Goal: Task Accomplishment & Management: Complete application form

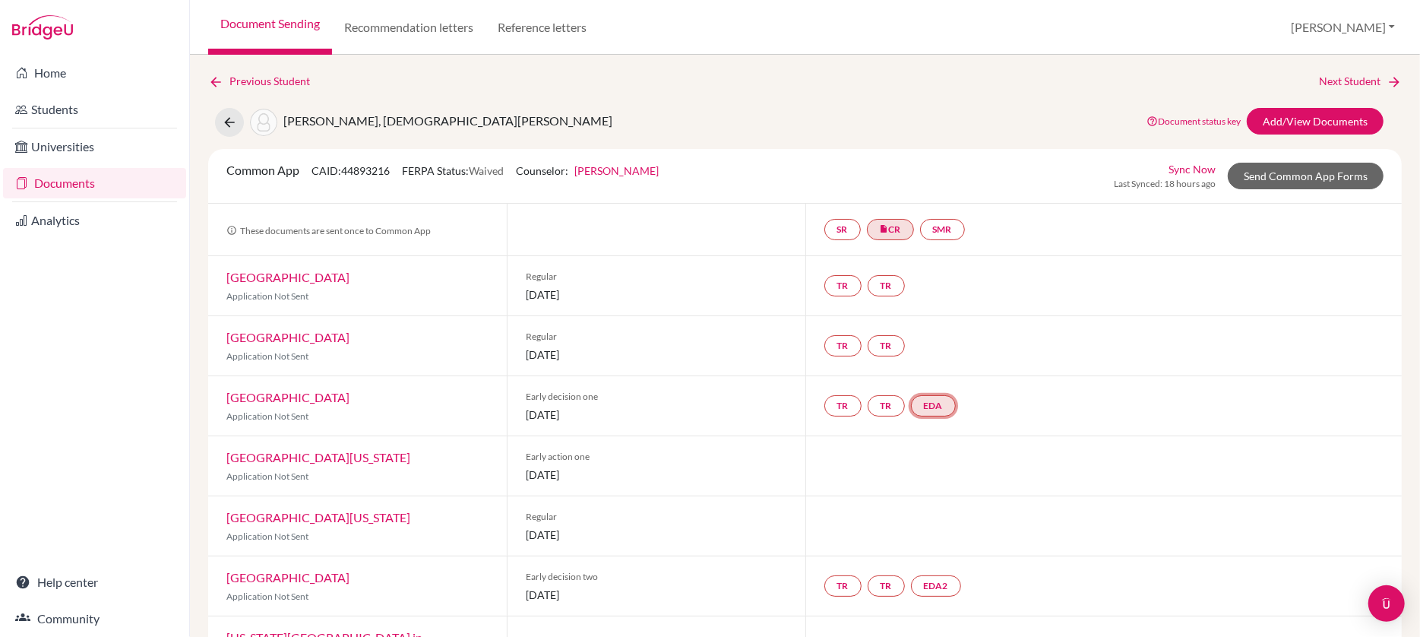
click at [937, 405] on link "EDA" at bounding box center [933, 405] width 45 height 21
click at [1048, 390] on div "TR TR EDA Early decision agreement Early decision agreement Incomplete" at bounding box center [1103, 405] width 597 height 59
click at [1273, 172] on link "Send Common App Forms" at bounding box center [1305, 176] width 156 height 27
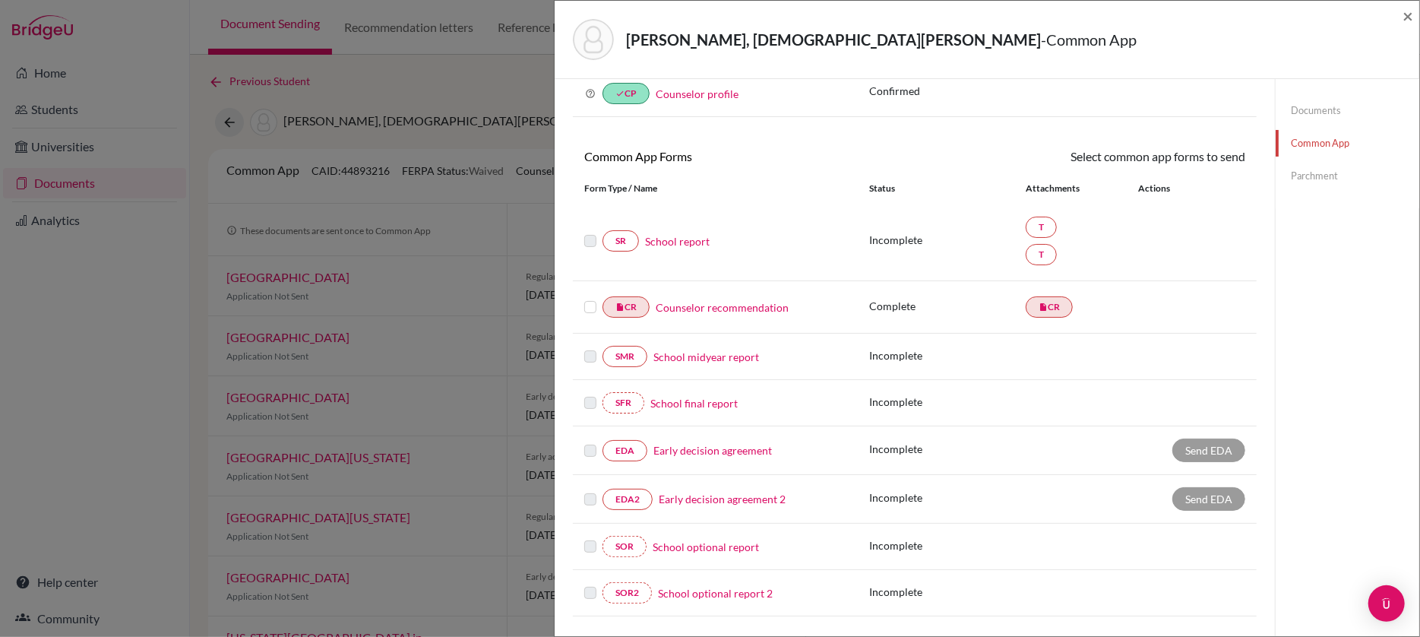
scroll to position [89, 0]
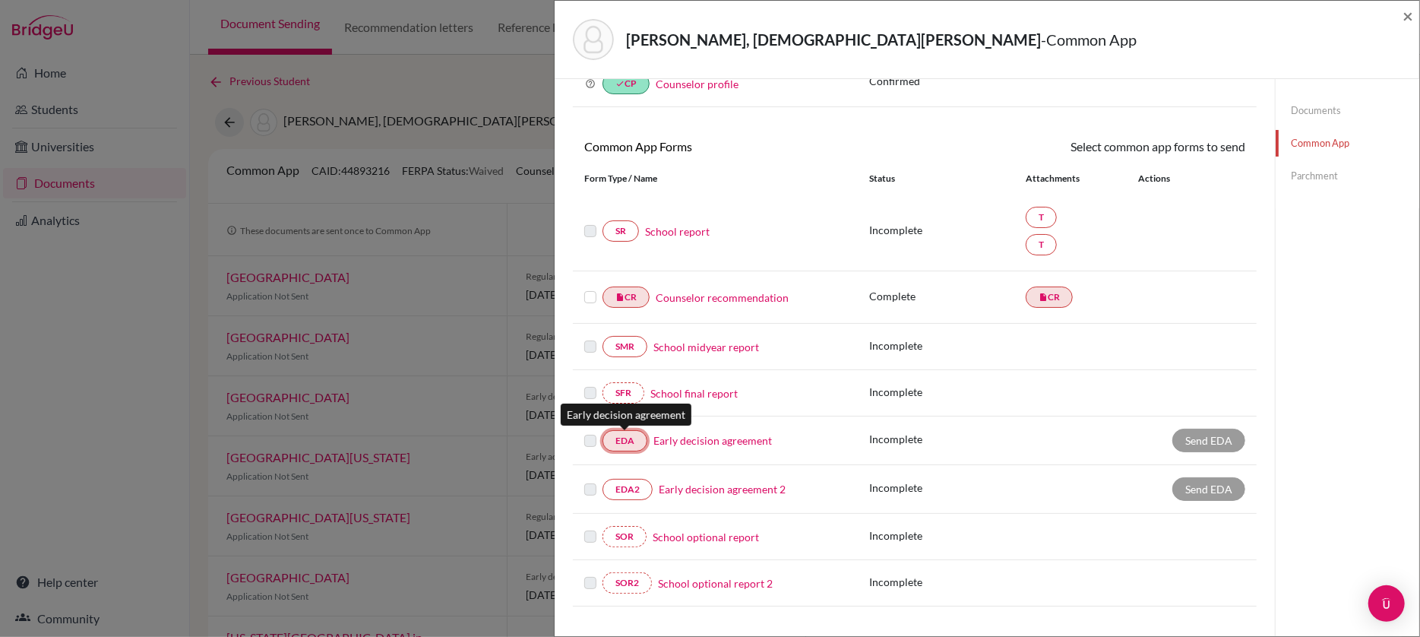
click at [627, 433] on link "EDA" at bounding box center [624, 440] width 45 height 21
click at [626, 441] on link "EDA" at bounding box center [624, 440] width 45 height 21
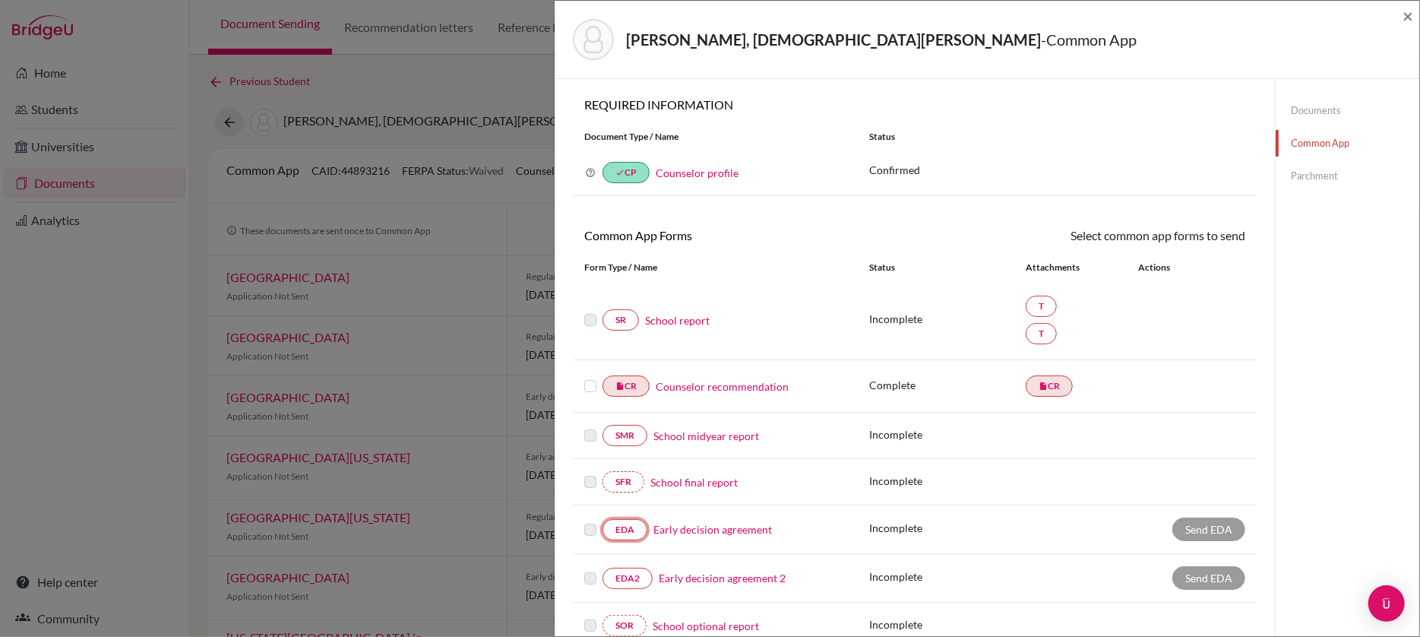
scroll to position [0, 0]
click at [1313, 107] on link "Documents" at bounding box center [1347, 110] width 144 height 27
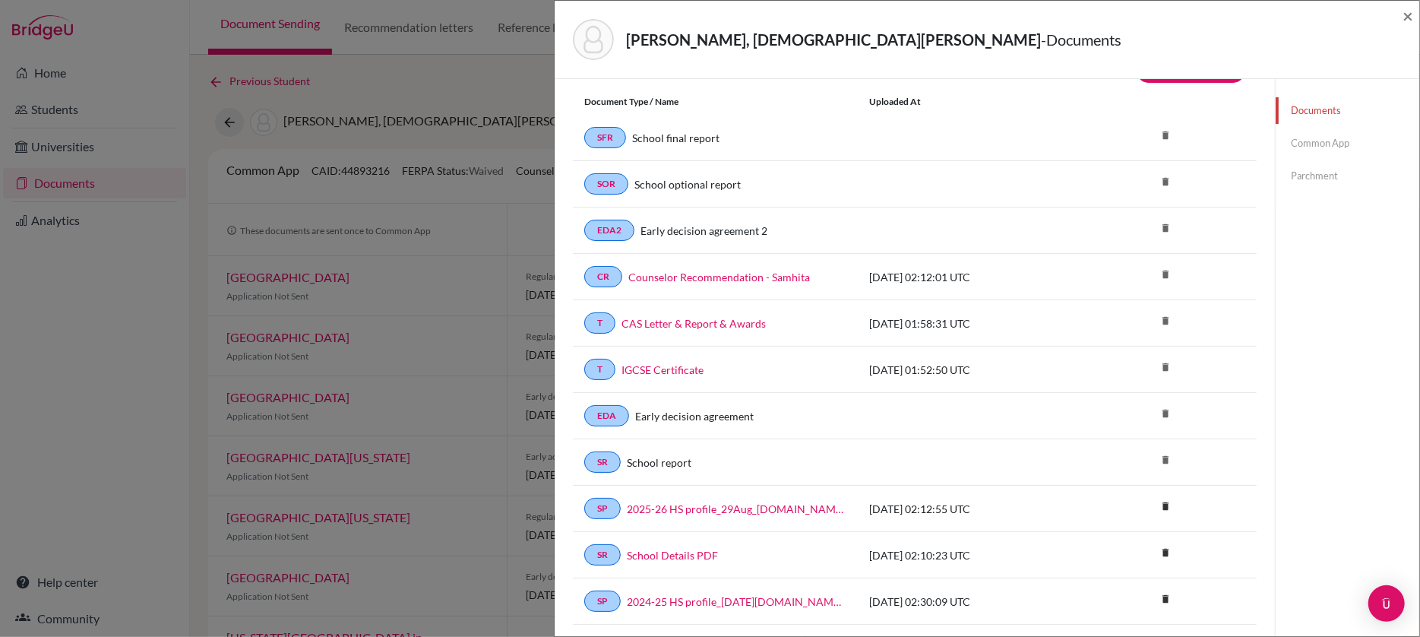
scroll to position [26, 0]
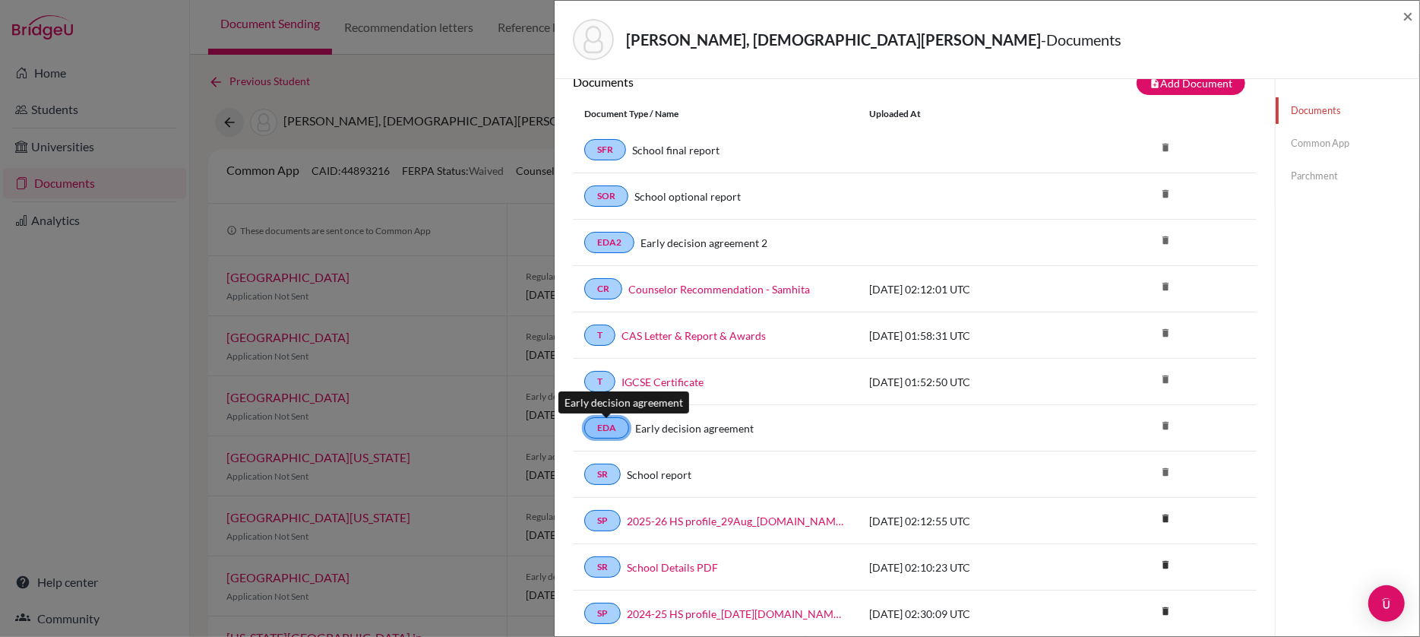
click at [600, 429] on link "EDA" at bounding box center [606, 427] width 45 height 21
click at [1320, 132] on link "Common App" at bounding box center [1347, 143] width 144 height 27
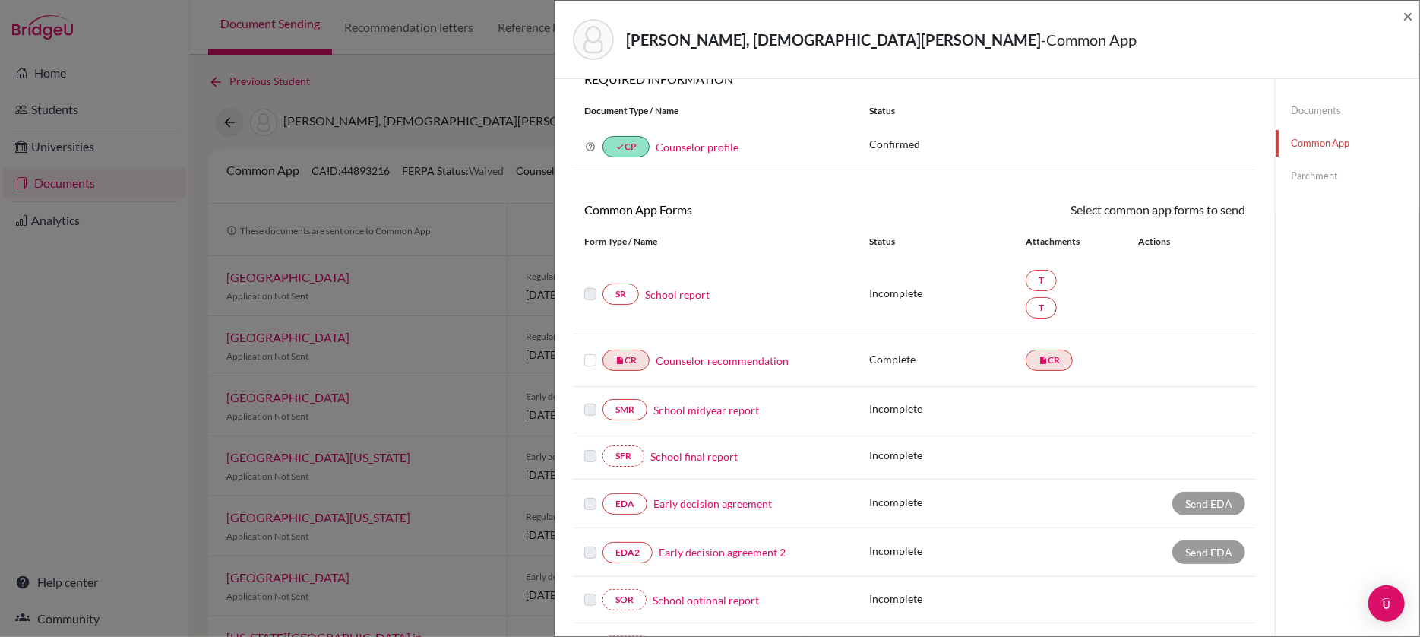
scroll to position [83, 0]
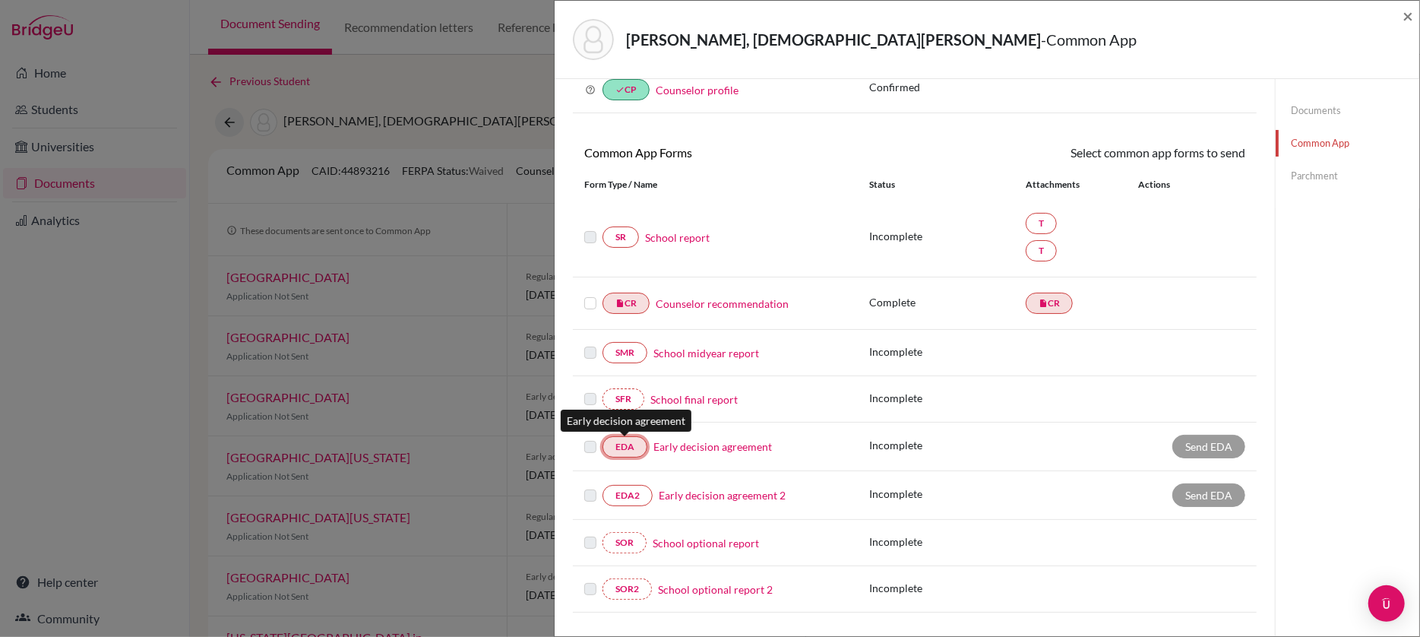
click at [621, 445] on link "EDA" at bounding box center [624, 446] width 45 height 21
click at [673, 447] on link "Early decision agreement" at bounding box center [712, 446] width 118 height 16
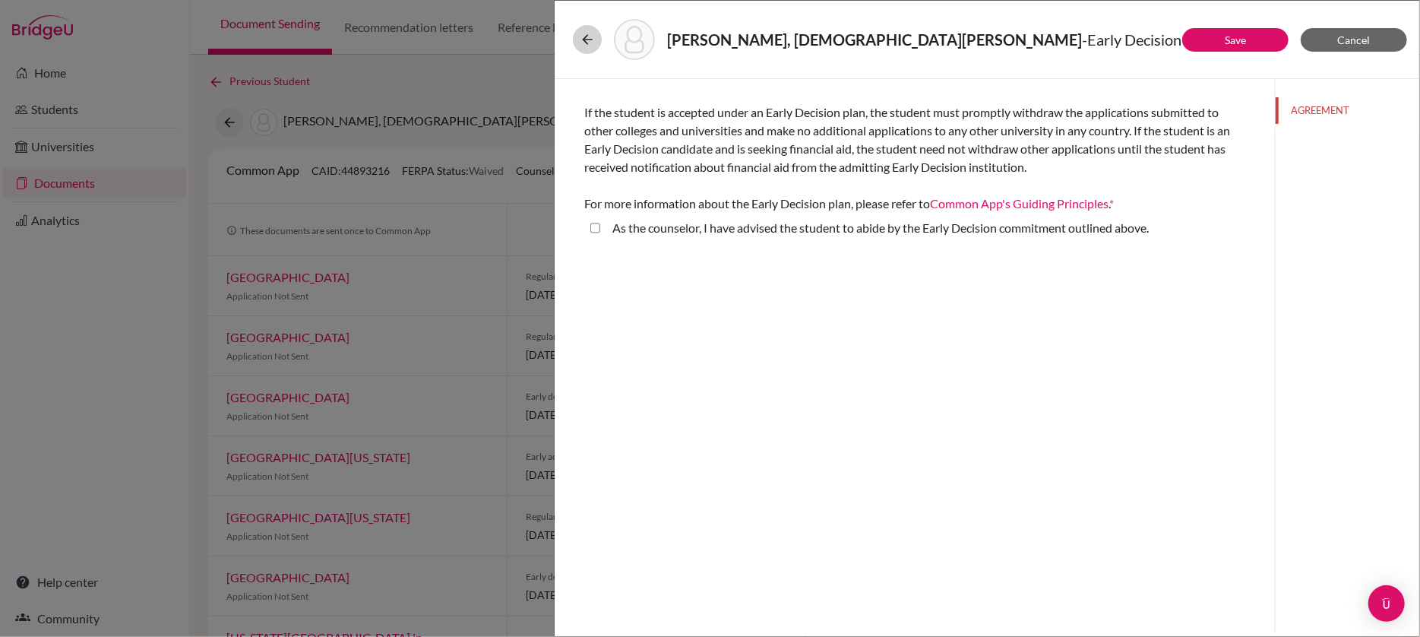
click at [585, 43] on icon at bounding box center [587, 39] width 15 height 15
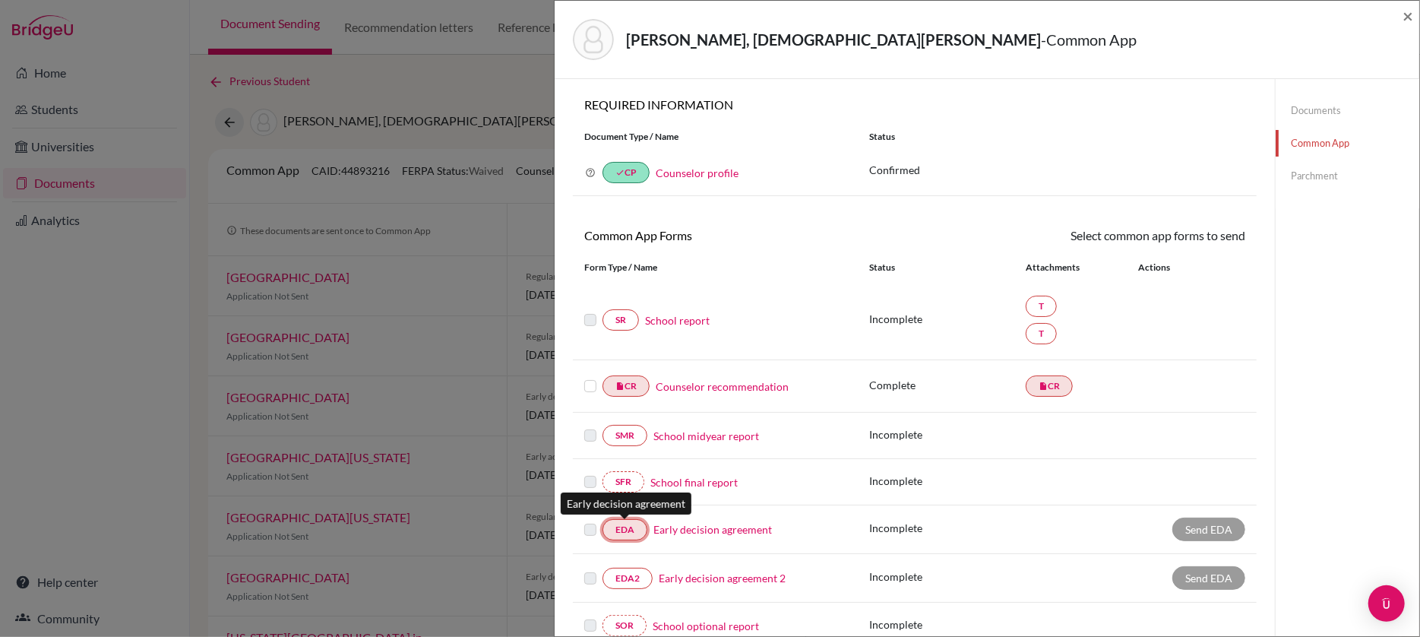
click at [635, 530] on link "EDA" at bounding box center [624, 529] width 45 height 21
click at [691, 527] on link "Early decision agreement" at bounding box center [712, 529] width 118 height 16
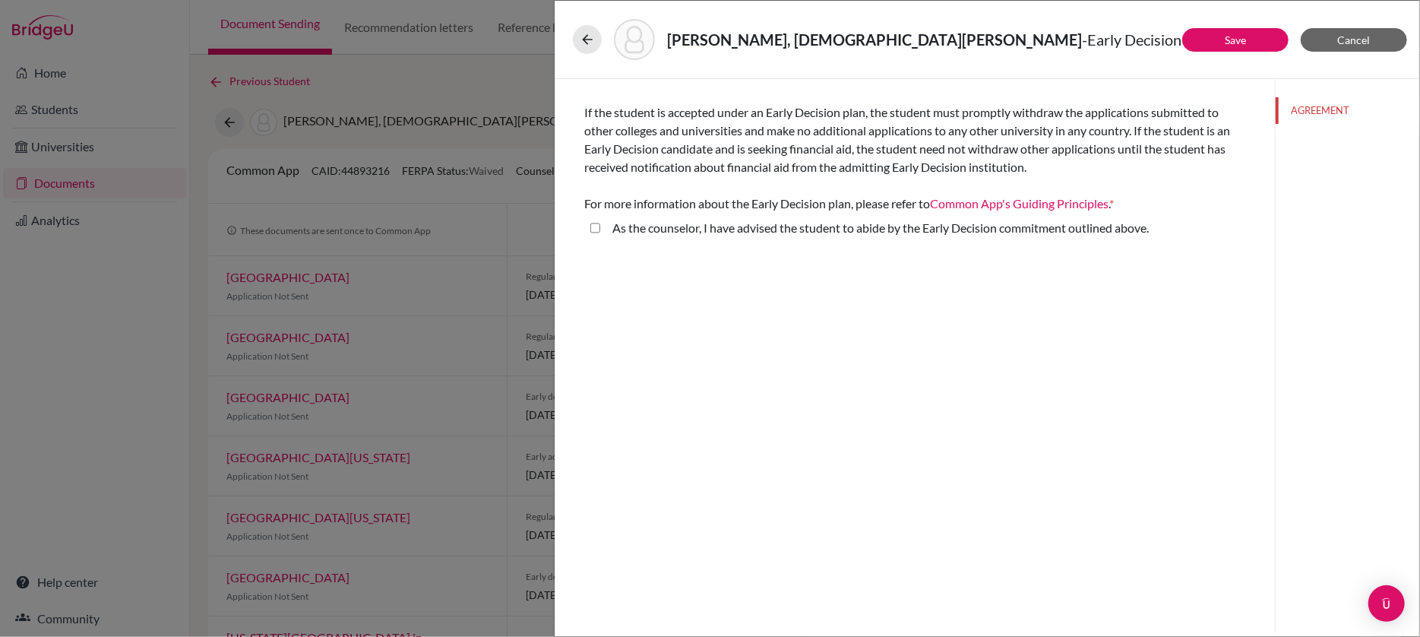
click at [599, 235] on above\ "As the counselor, I have advised the student to abide by the Early Decision com…" at bounding box center [595, 228] width 10 height 18
checkbox above\ "true"
click at [671, 287] on div "Signature *" at bounding box center [914, 293] width 661 height 65
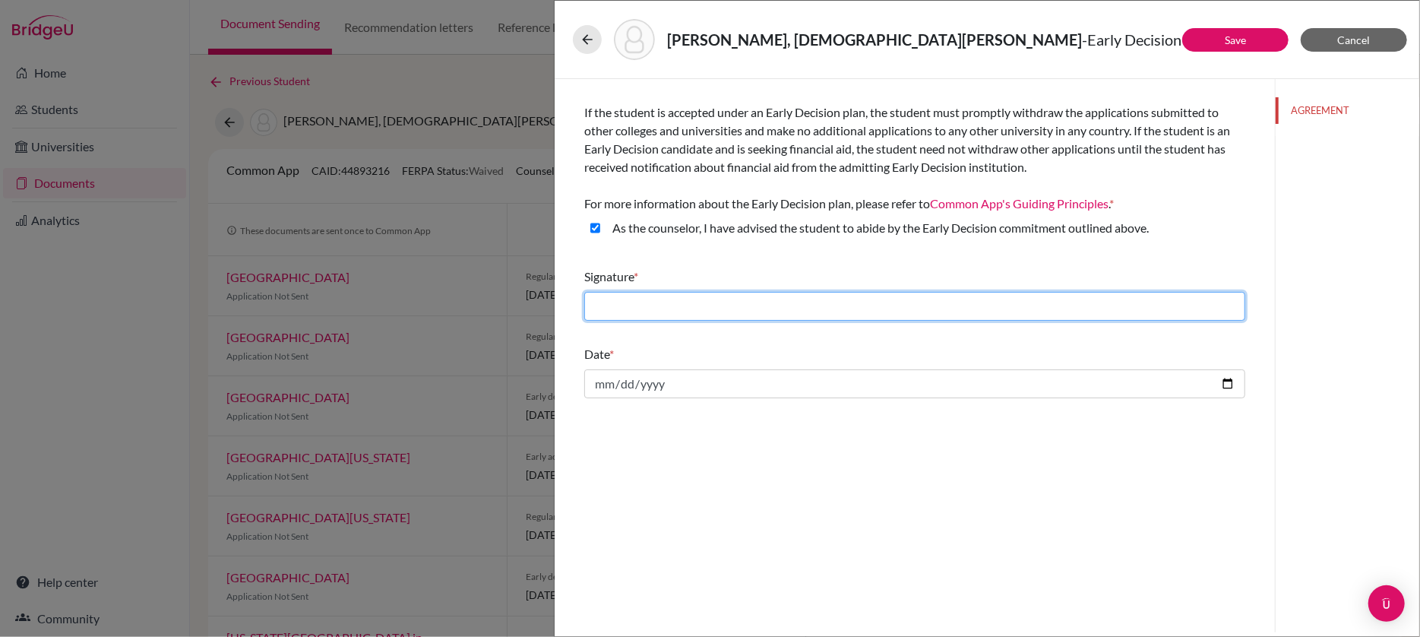
click at [671, 292] on input "text" at bounding box center [914, 306] width 661 height 29
type input "[PERSON_NAME]"
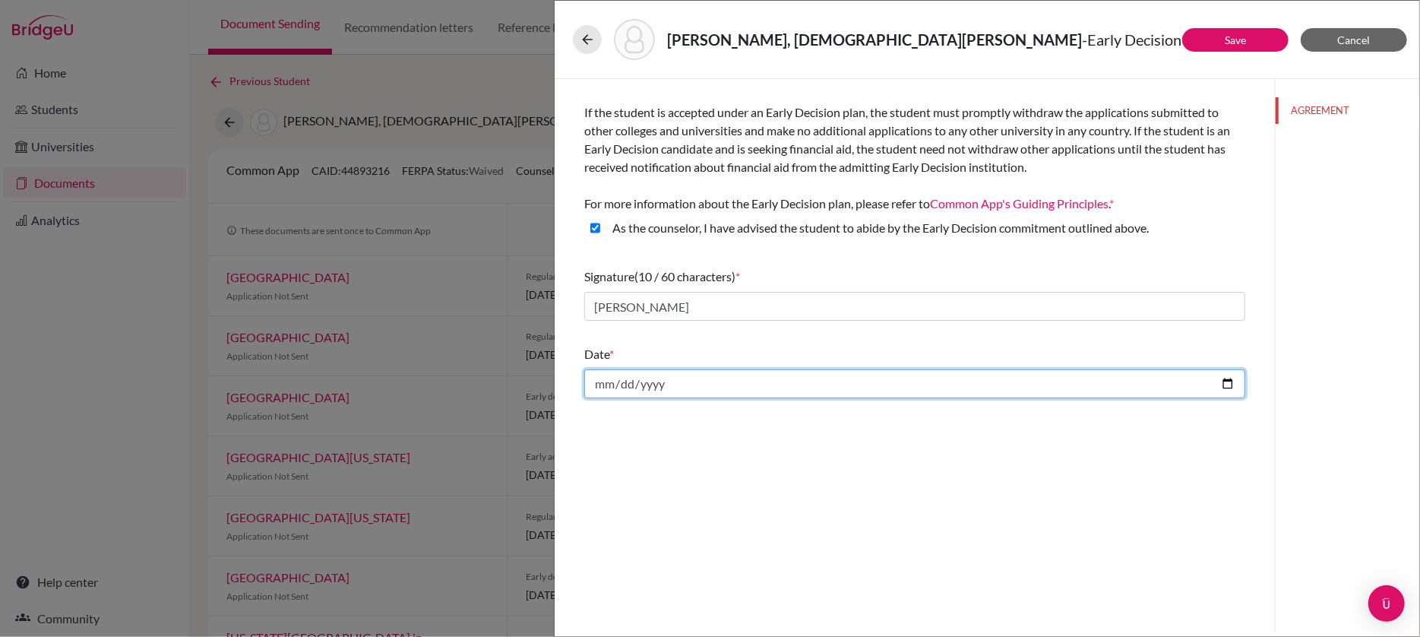
click at [660, 381] on input "date" at bounding box center [914, 383] width 661 height 29
click at [896, 444] on div "If the student is accepted under an Early Decision plan, the student must promp…" at bounding box center [914, 355] width 720 height 553
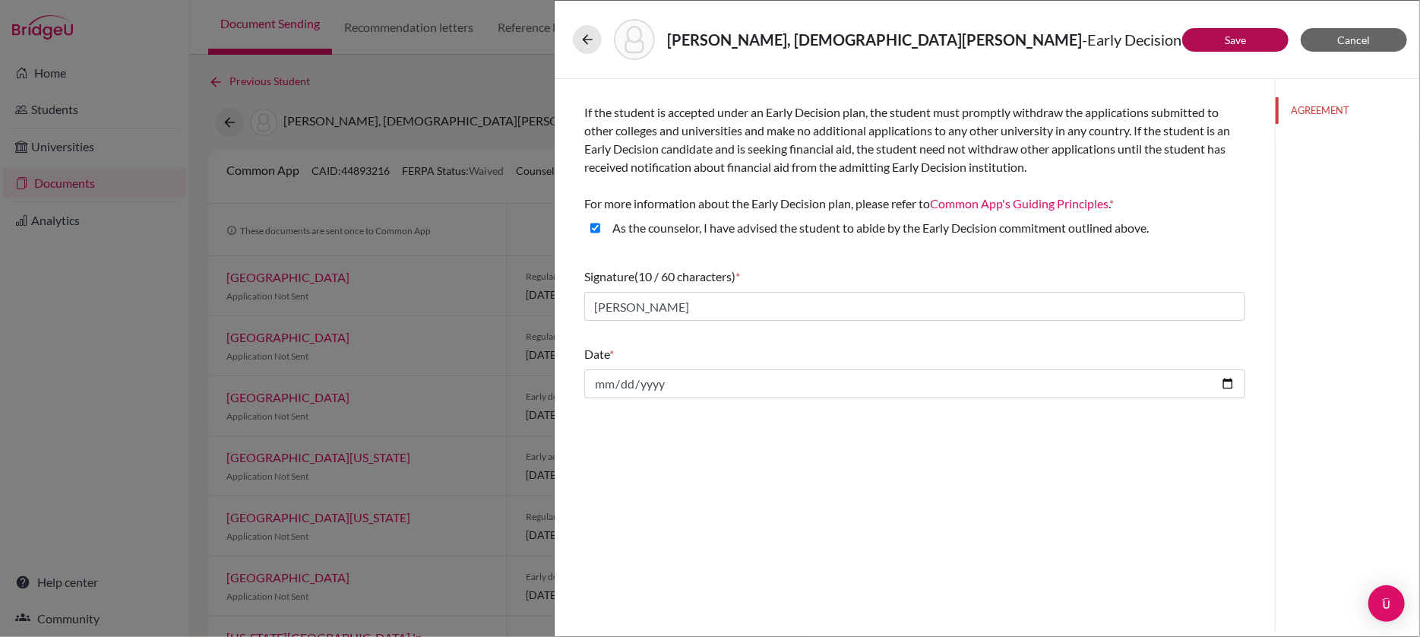
click at [1228, 40] on link "Save" at bounding box center [1234, 39] width 21 height 13
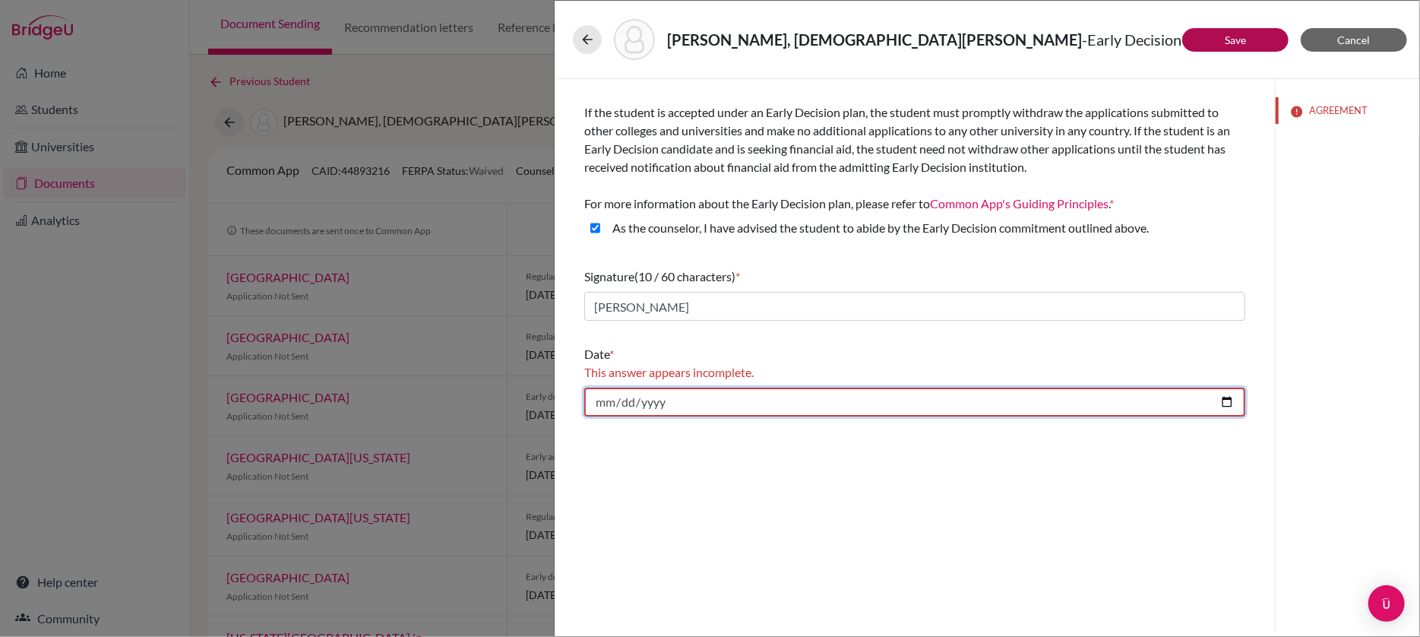
click at [675, 404] on input "date" at bounding box center [914, 401] width 661 height 29
type input "[DATE]"
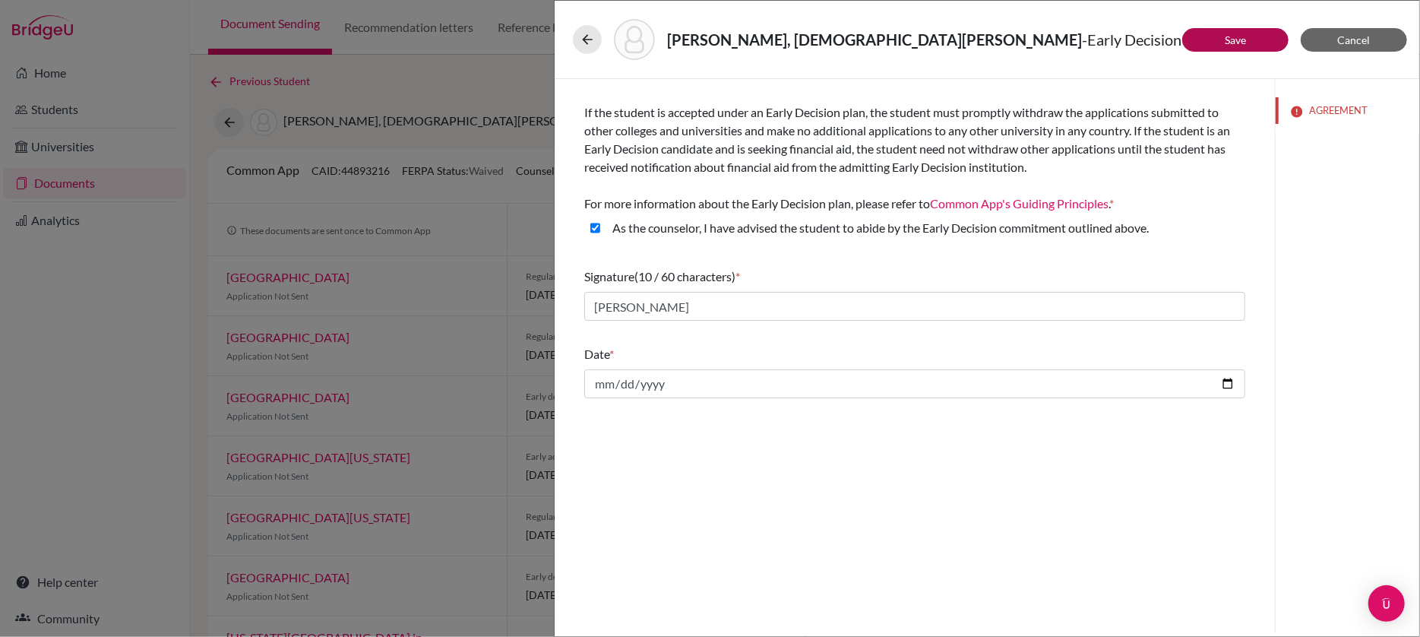
click at [945, 508] on div "If the student is accepted under an Early Decision plan, the student must promp…" at bounding box center [914, 355] width 720 height 553
click at [590, 36] on icon at bounding box center [587, 39] width 15 height 15
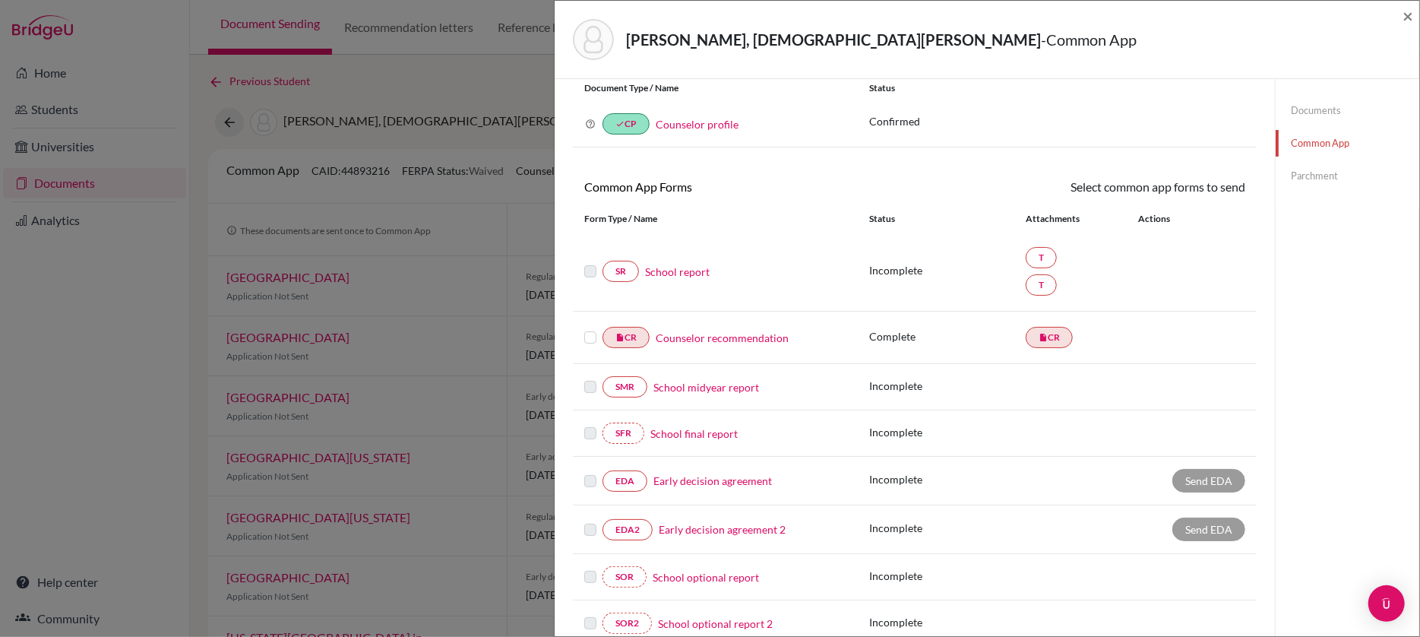
scroll to position [65, 0]
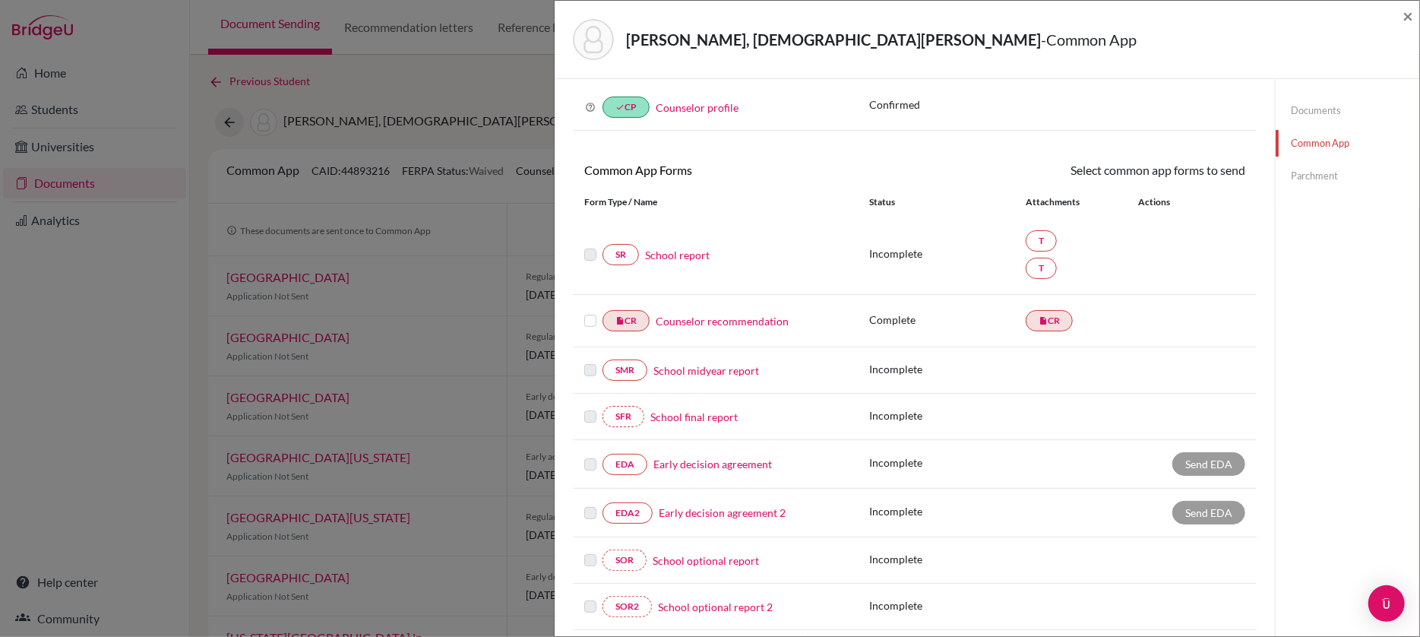
click at [694, 515] on link "Early decision agreement 2" at bounding box center [722, 512] width 127 height 16
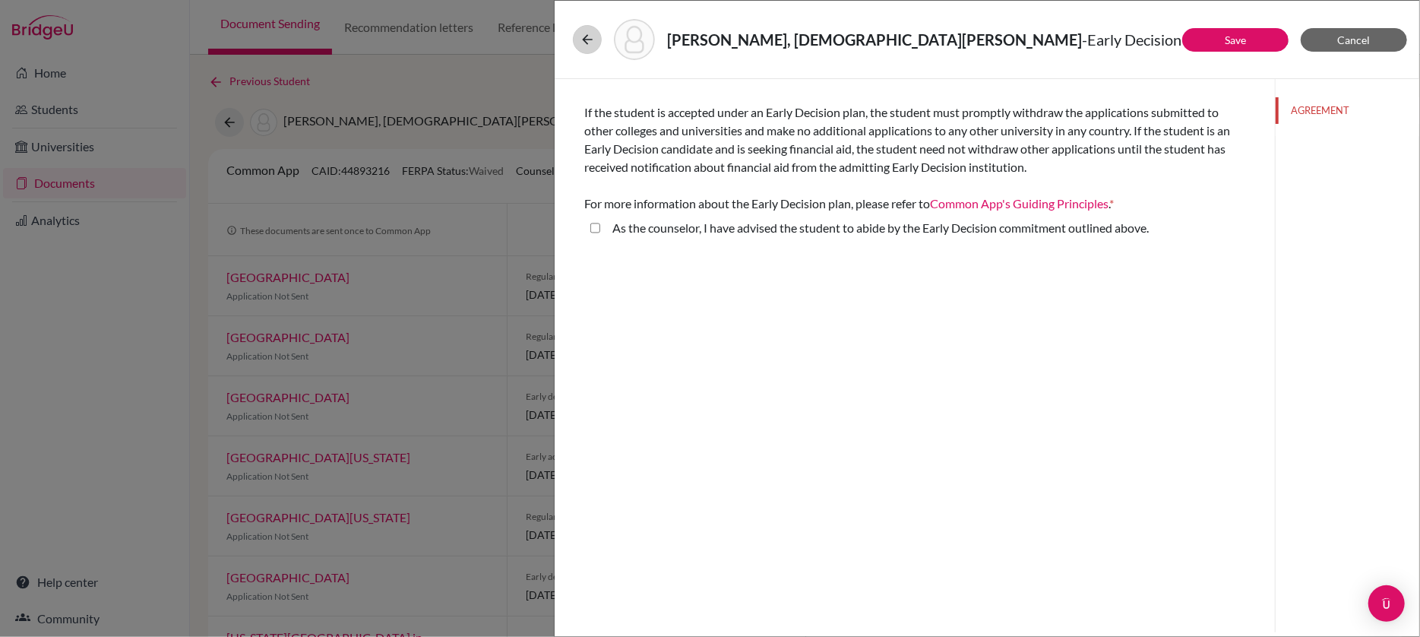
click at [578, 38] on button at bounding box center [587, 39] width 29 height 29
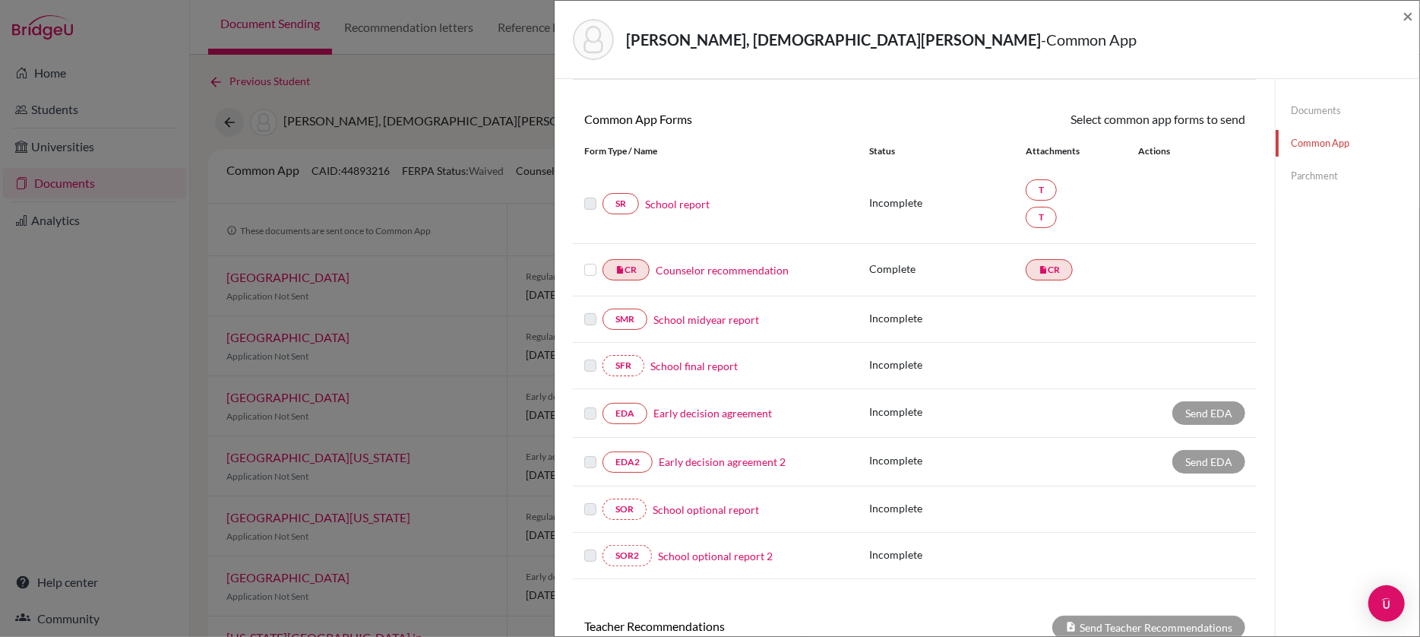
scroll to position [119, 0]
click at [736, 465] on link "Early decision agreement 2" at bounding box center [722, 458] width 127 height 16
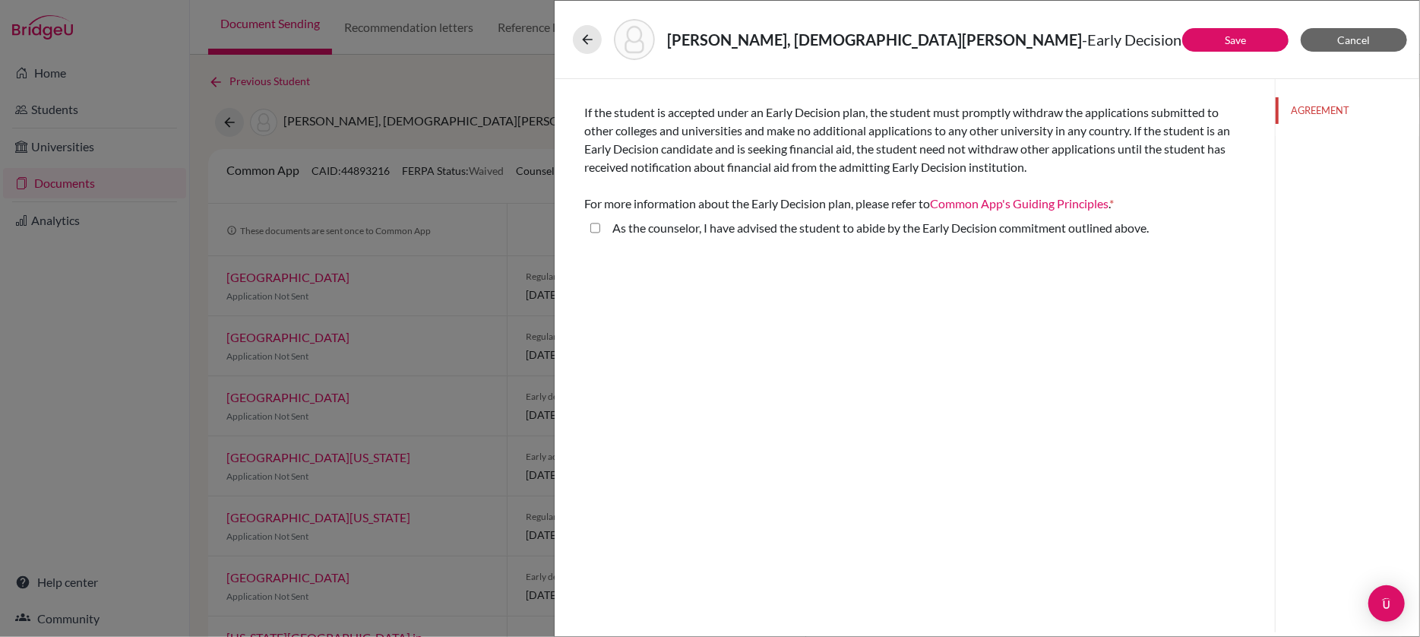
click at [594, 229] on above\ "As the counselor, I have advised the student to abide by the Early Decision com…" at bounding box center [595, 228] width 10 height 18
checkbox above\ "true"
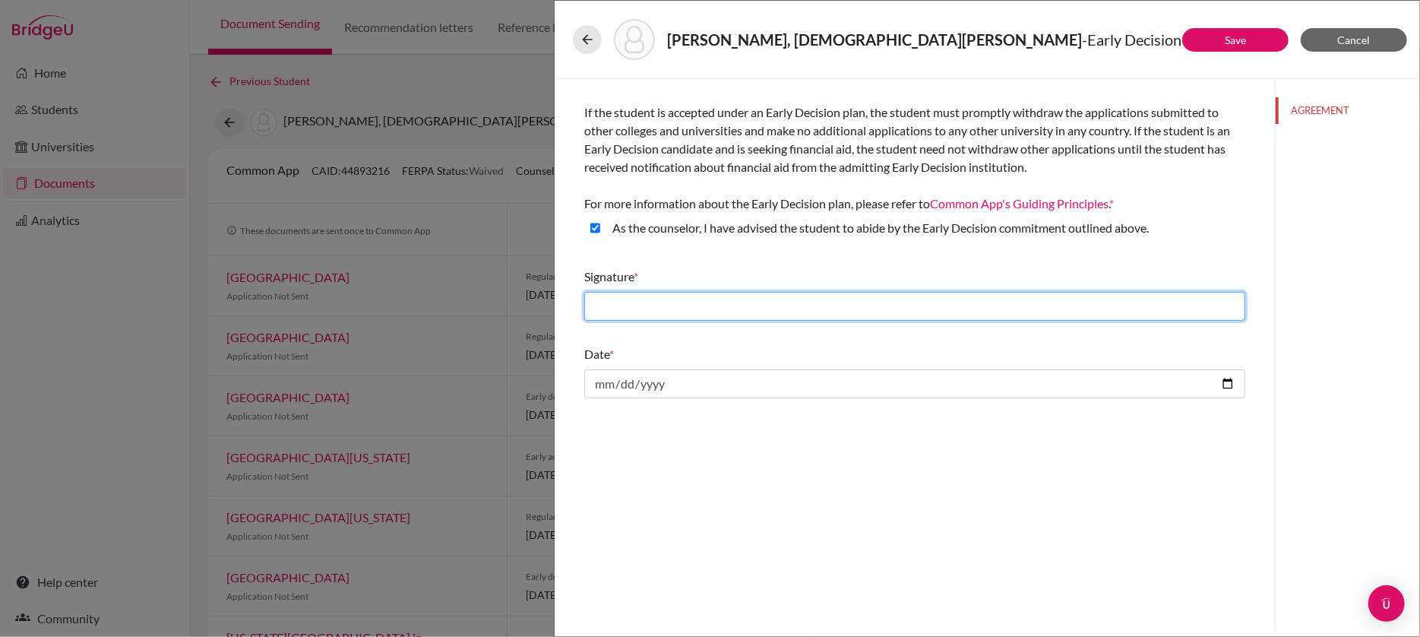
click at [635, 293] on input "text" at bounding box center [914, 306] width 661 height 29
type input "[PERSON_NAME]"
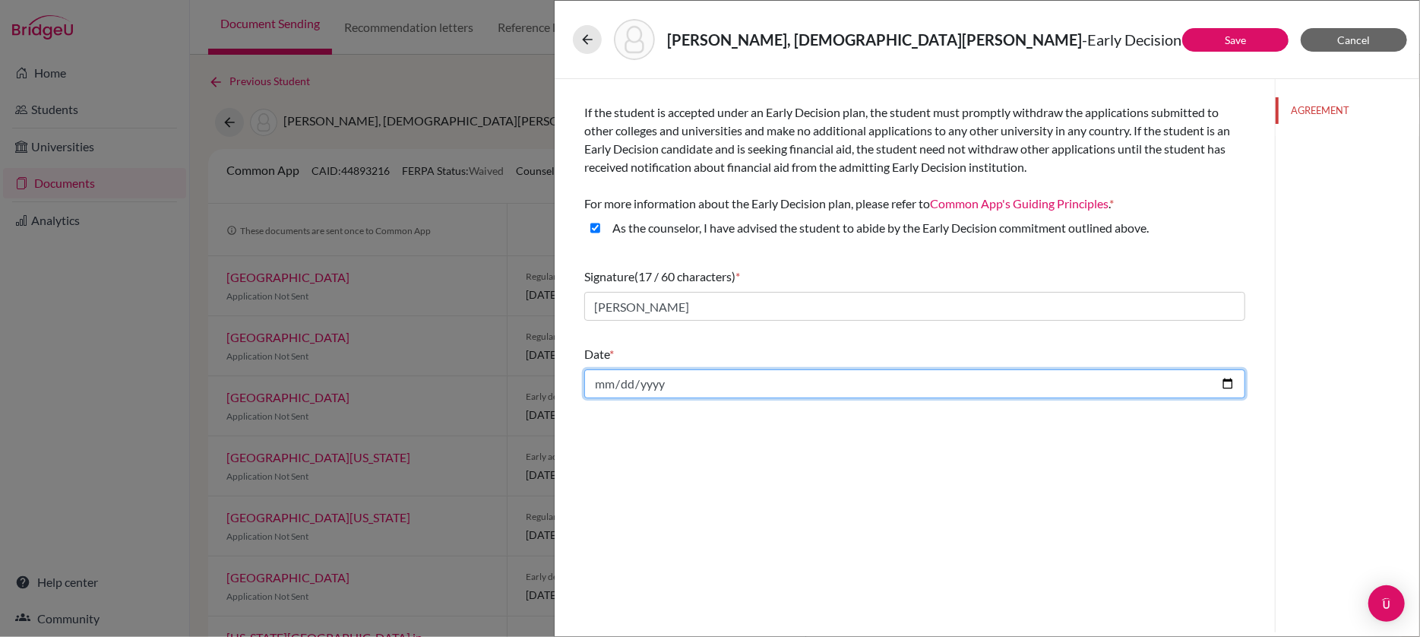
click at [642, 383] on input "date" at bounding box center [914, 383] width 661 height 29
click at [863, 450] on div "If the student is accepted under an Early Decision plan, the student must promp…" at bounding box center [914, 355] width 720 height 553
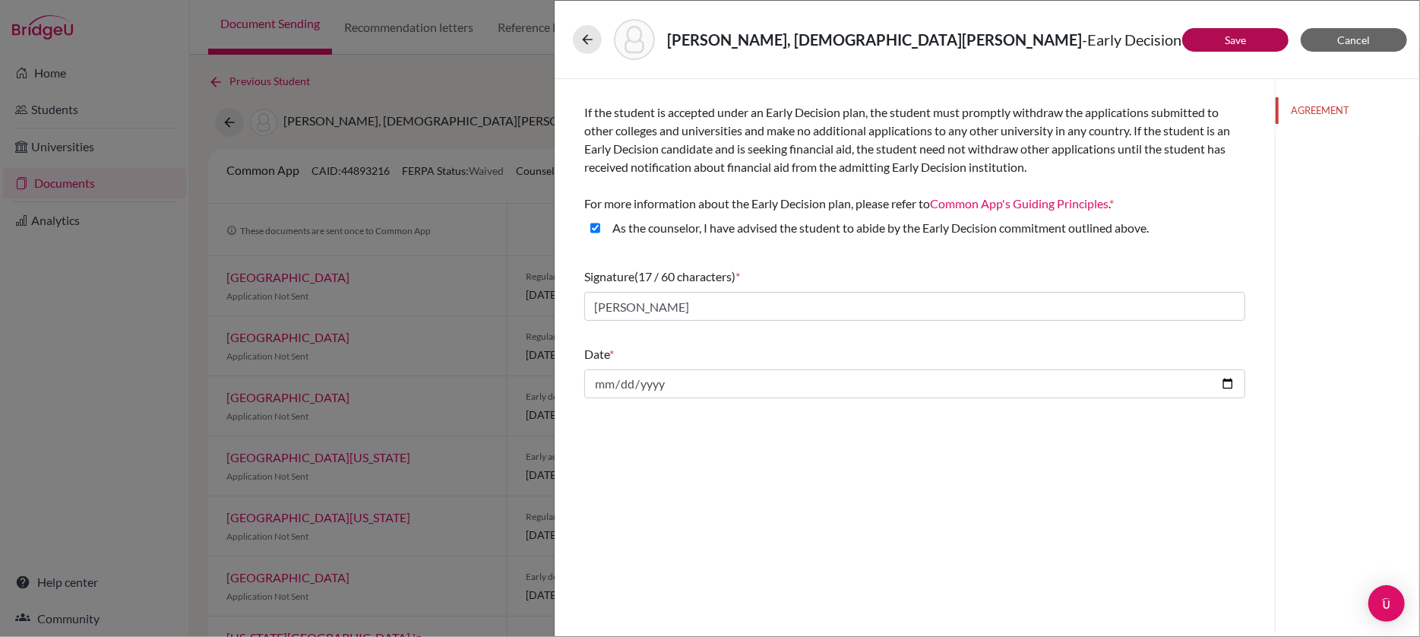
click at [1246, 39] on button "Save" at bounding box center [1235, 40] width 106 height 24
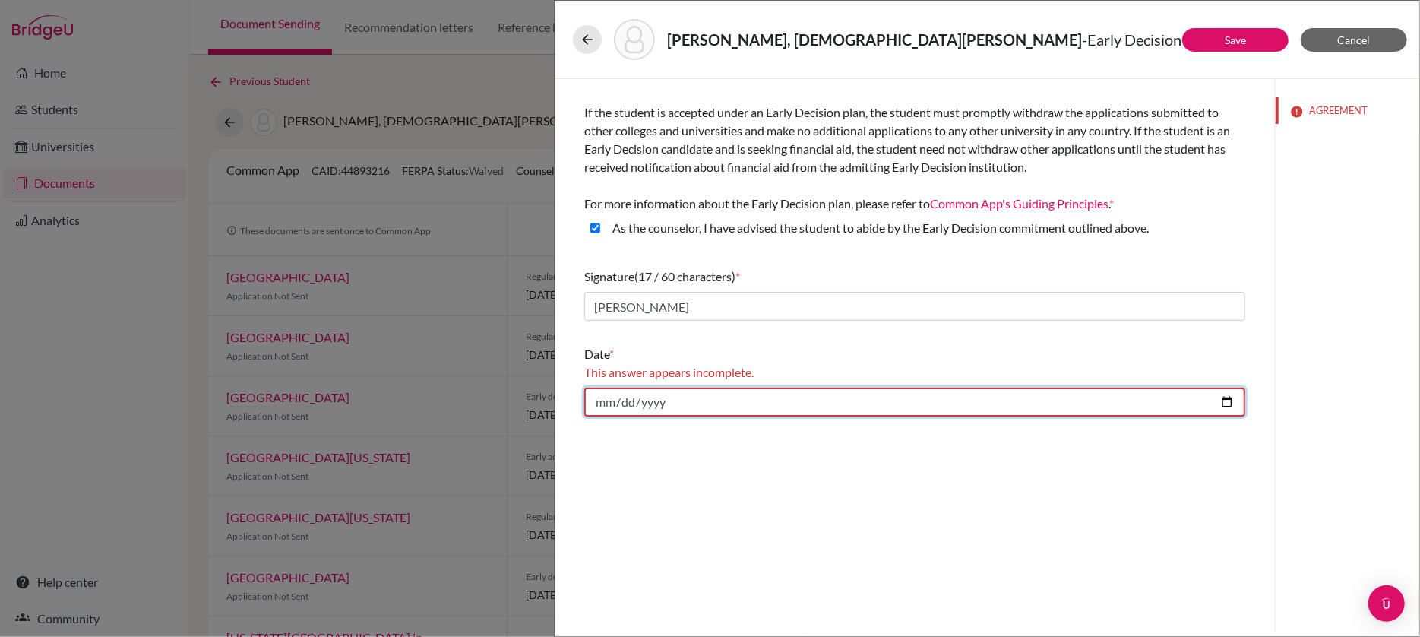
click at [822, 396] on input "date" at bounding box center [914, 401] width 661 height 29
type input "[DATE]"
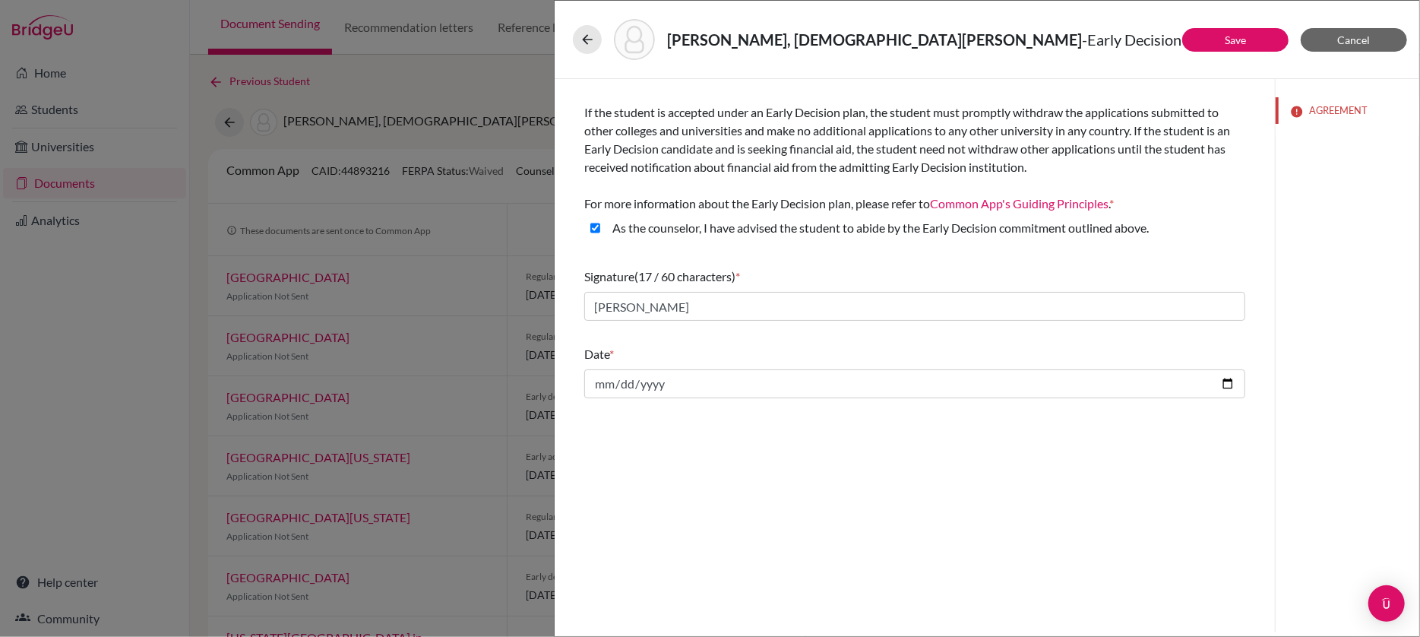
click at [877, 482] on div "If the student is accepted under an Early Decision plan, the student must promp…" at bounding box center [914, 355] width 720 height 553
click at [1240, 43] on link "Save" at bounding box center [1234, 39] width 21 height 13
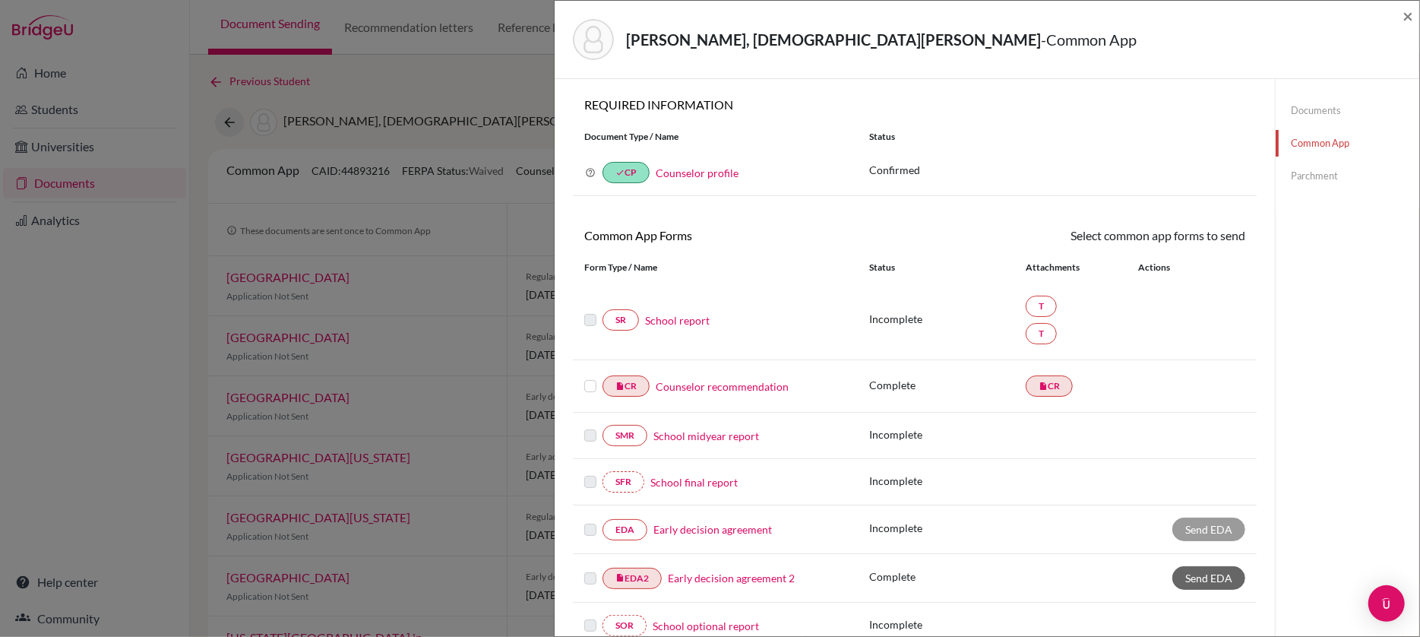
click at [691, 529] on link "Early decision agreement" at bounding box center [712, 529] width 118 height 16
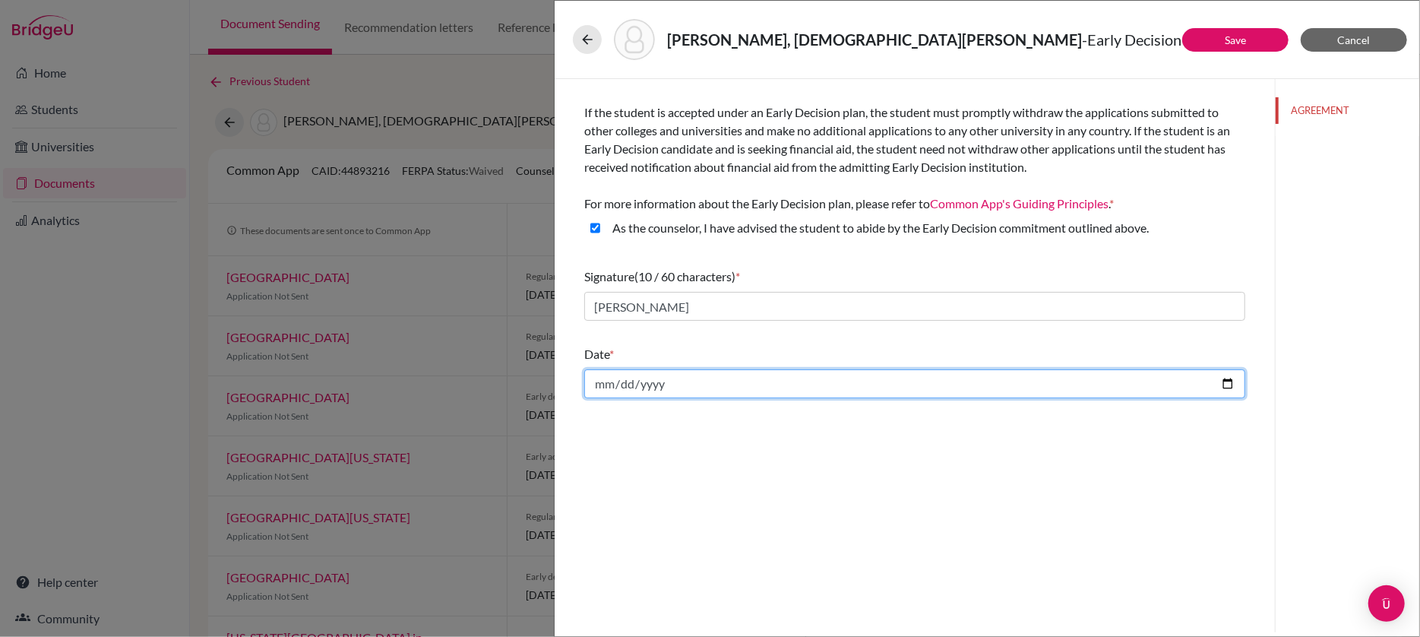
click at [633, 384] on input "date" at bounding box center [914, 383] width 661 height 29
type input "[DATE]"
click at [895, 438] on div "If the student is accepted under an Early Decision plan, the student must promp…" at bounding box center [914, 355] width 720 height 553
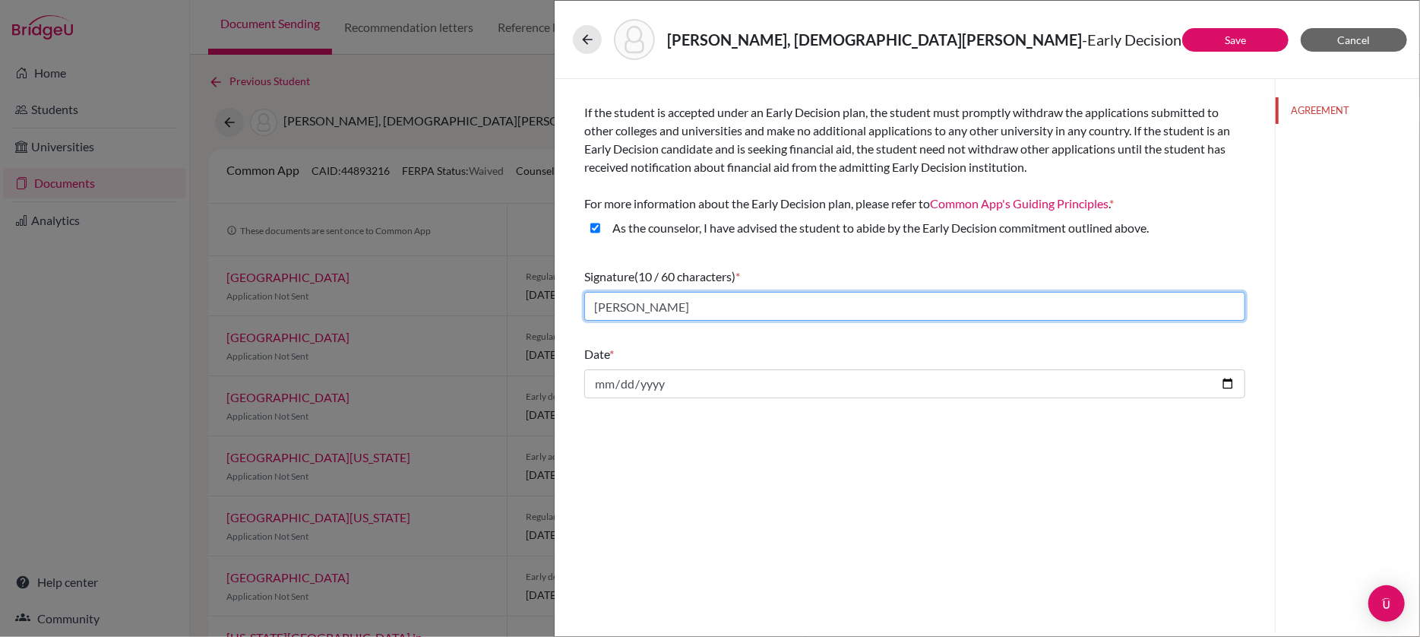
click at [624, 305] on input "[PERSON_NAME]" at bounding box center [914, 306] width 661 height 29
type input "[PERSON_NAME]"
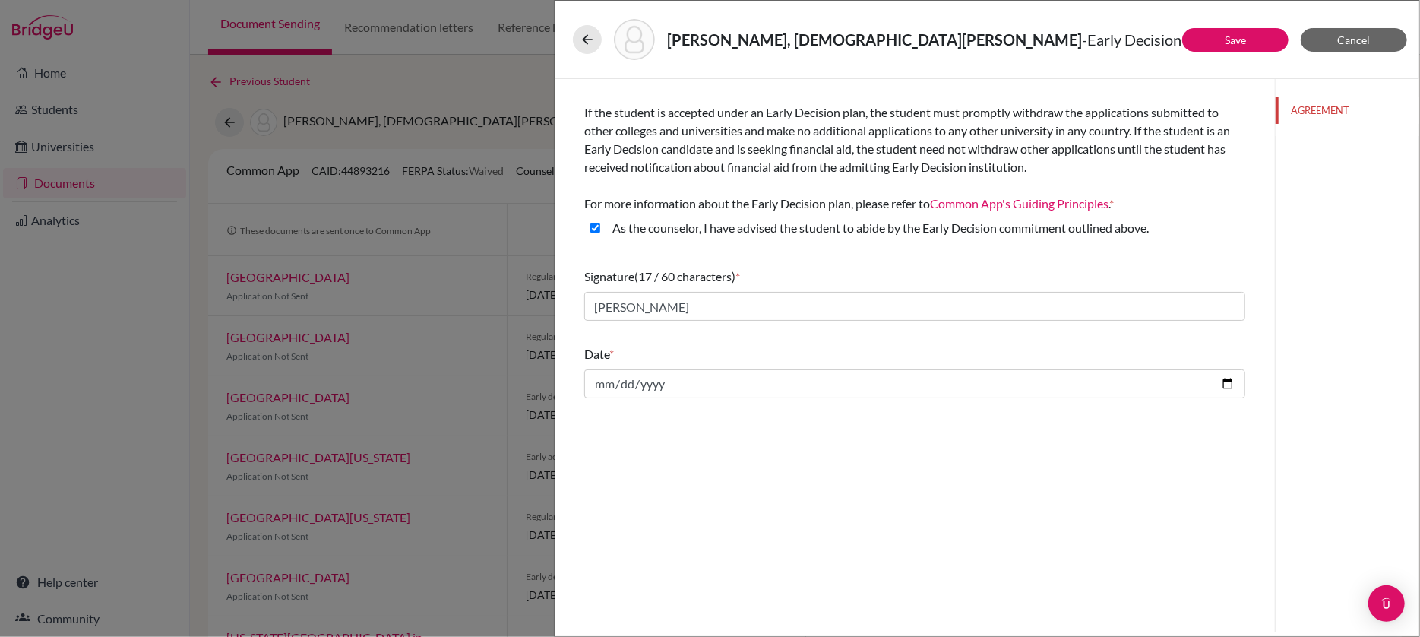
click at [959, 530] on div "If the student is accepted under an Early Decision plan, the student must promp…" at bounding box center [914, 355] width 720 height 553
click at [1231, 39] on link "Save" at bounding box center [1234, 39] width 21 height 13
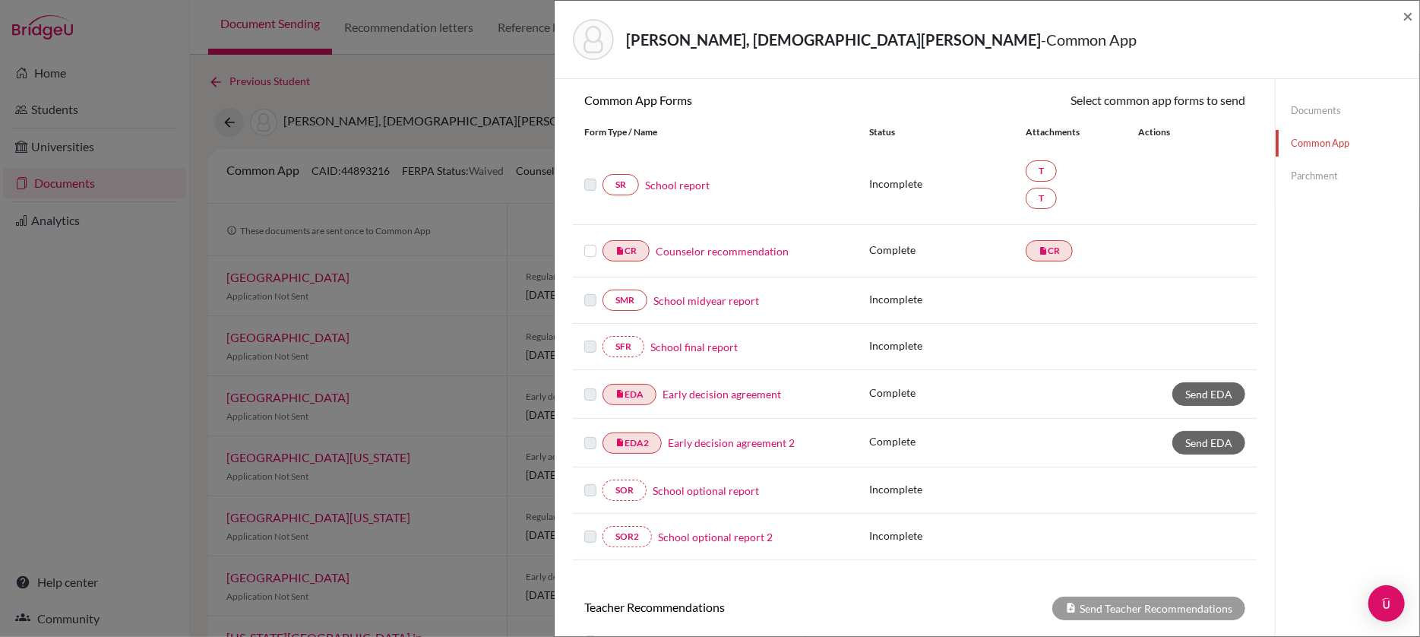
scroll to position [137, 0]
click at [1407, 17] on span "×" at bounding box center [1407, 16] width 11 height 22
